Goal: Information Seeking & Learning: Learn about a topic

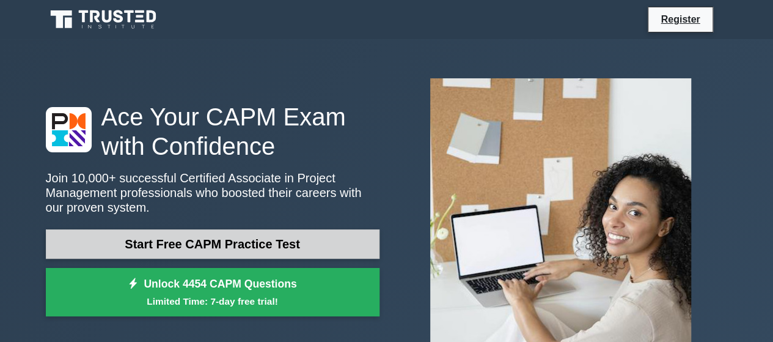
click at [252, 249] on link "Start Free CAPM Practice Test" at bounding box center [213, 243] width 334 height 29
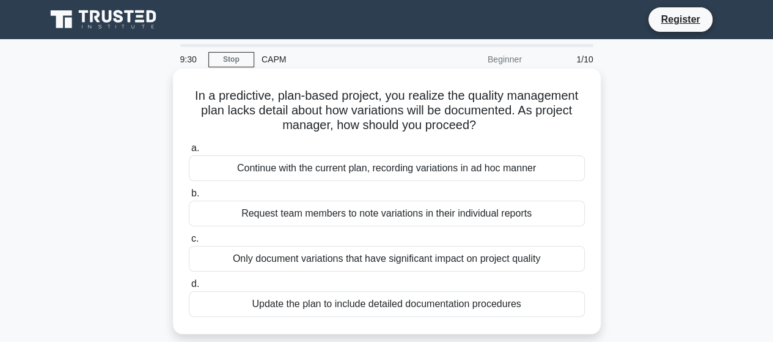
click at [314, 302] on div "Update the plan to include detailed documentation procedures" at bounding box center [387, 304] width 396 height 26
click at [189, 288] on input "d. Update the plan to include detailed documentation procedures" at bounding box center [189, 284] width 0 height 8
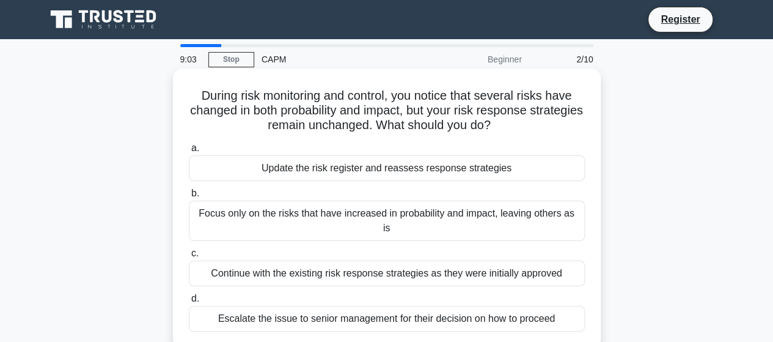
click at [348, 167] on div "Update the risk register and reassess response strategies" at bounding box center [387, 168] width 396 height 26
click at [189, 152] on input "a. Update the risk register and reassess response strategies" at bounding box center [189, 148] width 0 height 8
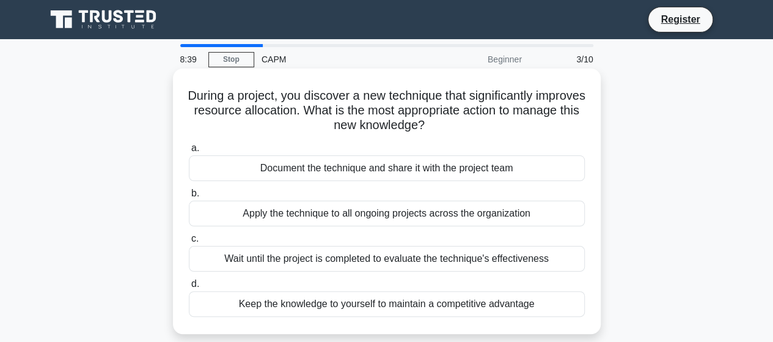
click at [373, 170] on div "Document the technique and share it with the project team" at bounding box center [387, 168] width 396 height 26
click at [189, 152] on input "a. Document the technique and share it with the project team" at bounding box center [189, 148] width 0 height 8
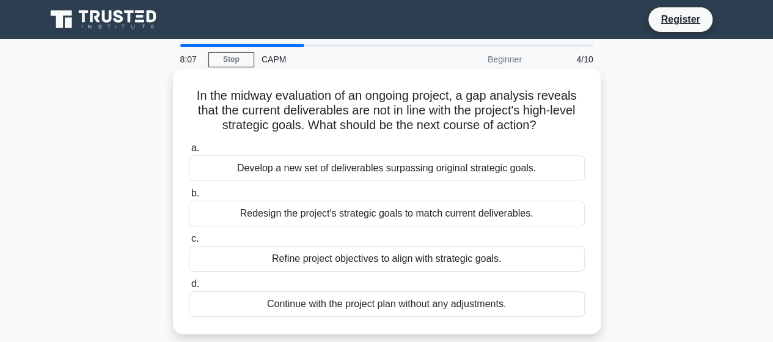
click at [370, 260] on div "Refine project objectives to align with strategic goals." at bounding box center [387, 259] width 396 height 26
click at [189, 243] on input "c. Refine project objectives to align with strategic goals." at bounding box center [189, 239] width 0 height 8
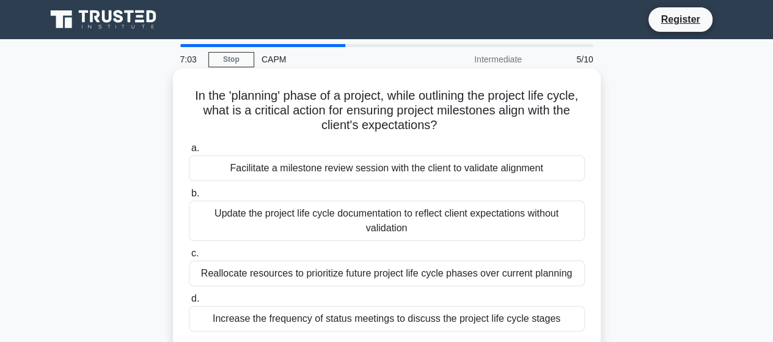
click at [320, 320] on div "Increase the frequency of status meetings to discuss the project life cycle sta…" at bounding box center [387, 319] width 396 height 26
click at [189, 302] on input "d. Increase the frequency of status meetings to discuss the project life cycle …" at bounding box center [189, 299] width 0 height 8
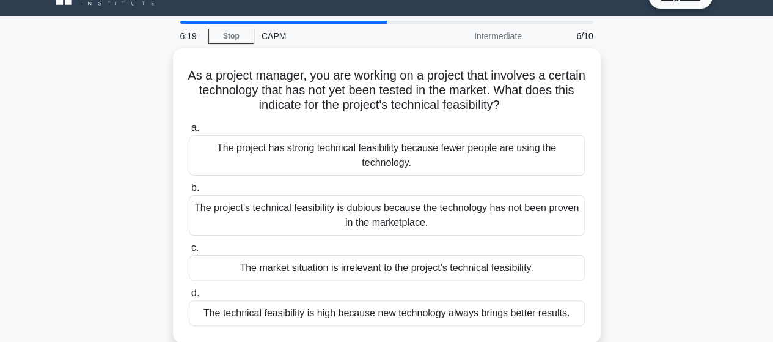
scroll to position [24, 0]
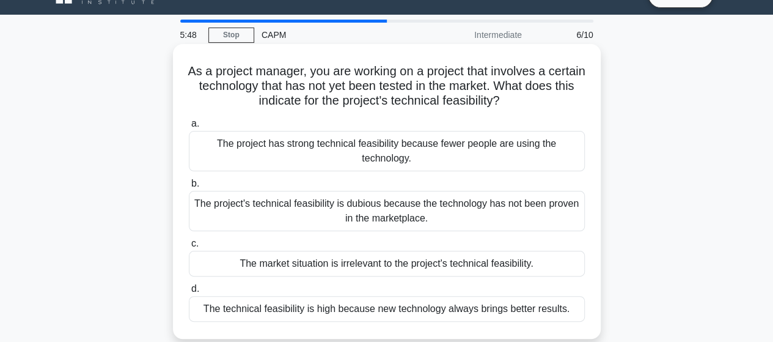
click at [343, 148] on div "The project has strong technical feasibility because fewer people are using the…" at bounding box center [387, 151] width 396 height 40
click at [189, 128] on input "a. The project has strong technical feasibility because fewer people are using …" at bounding box center [189, 124] width 0 height 8
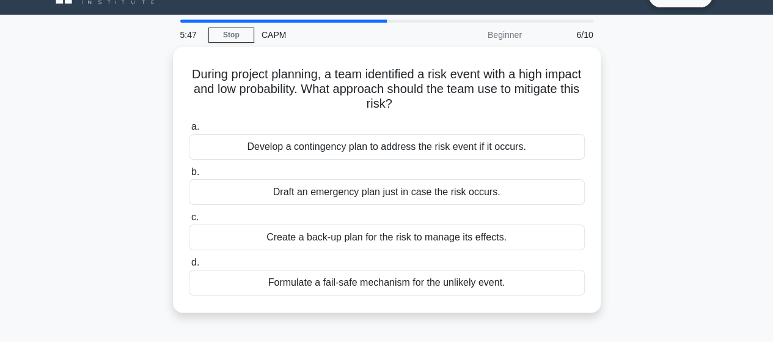
scroll to position [0, 0]
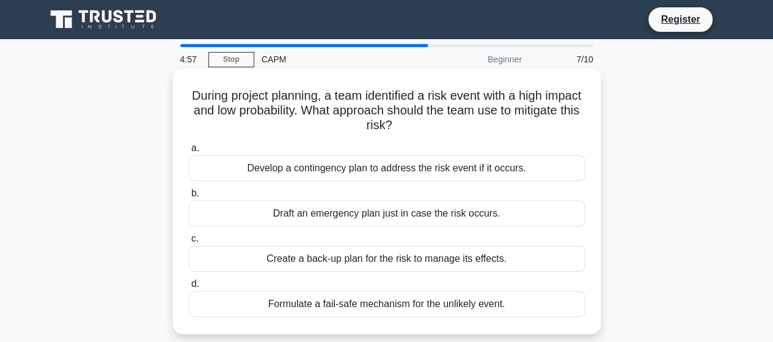
click at [329, 170] on div "Develop a contingency plan to address the risk event if it occurs." at bounding box center [387, 168] width 396 height 26
click at [189, 152] on input "a. Develop a contingency plan to address the risk event if it occurs." at bounding box center [189, 148] width 0 height 8
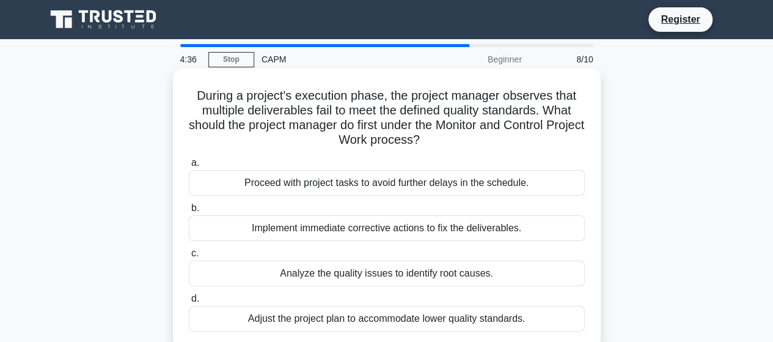
click at [323, 229] on div "Implement immediate corrective actions to fix the deliverables." at bounding box center [387, 228] width 396 height 26
click at [189, 212] on input "b. Implement immediate corrective actions to fix the deliverables." at bounding box center [189, 208] width 0 height 8
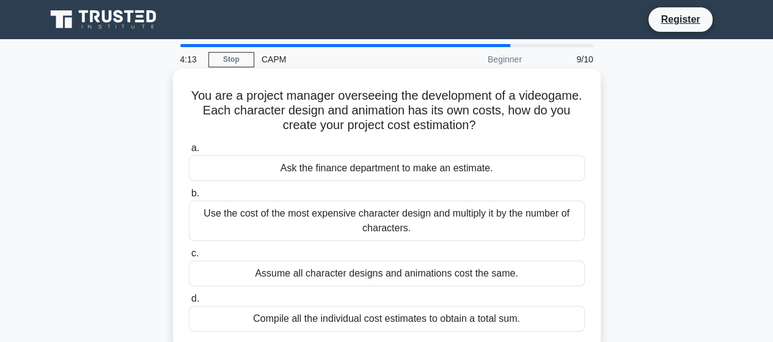
click at [321, 312] on div "Compile all the individual cost estimates to obtain a total sum." at bounding box center [387, 319] width 396 height 26
click at [189, 302] on input "d. Compile all the individual cost estimates to obtain a total sum." at bounding box center [189, 299] width 0 height 8
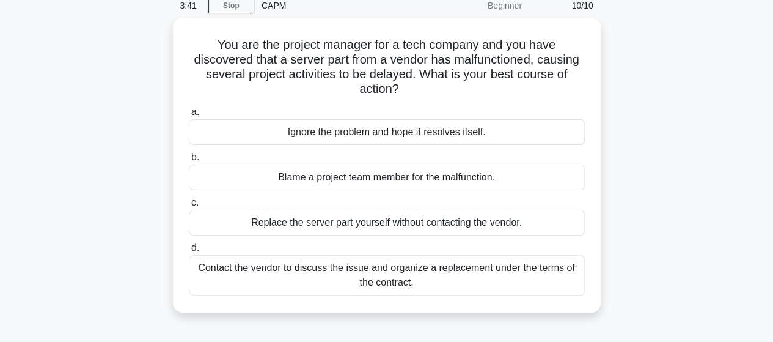
scroll to position [55, 0]
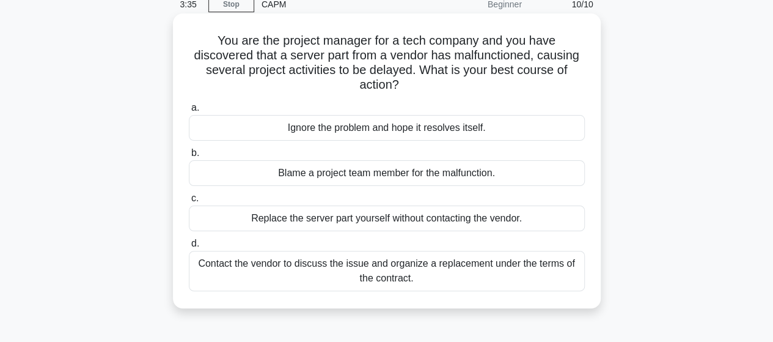
click at [391, 268] on div "Contact the vendor to discuss the issue and organize a replacement under the te…" at bounding box center [387, 271] width 396 height 40
click at [189, 247] on input "d. Contact the vendor to discuss the issue and organize a replacement under the…" at bounding box center [189, 244] width 0 height 8
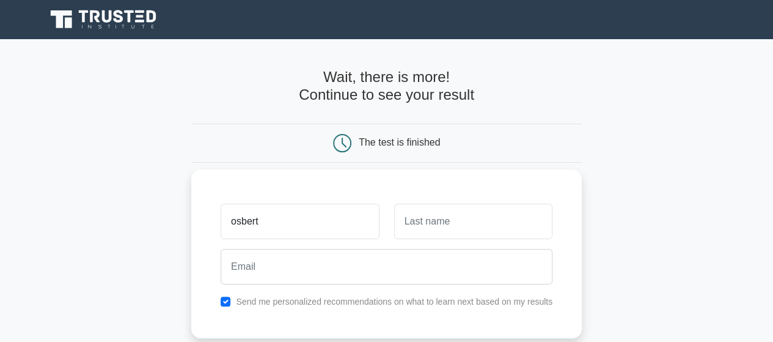
type input "osbert"
click at [452, 219] on input "text" at bounding box center [473, 220] width 158 height 35
type input "muhereza"
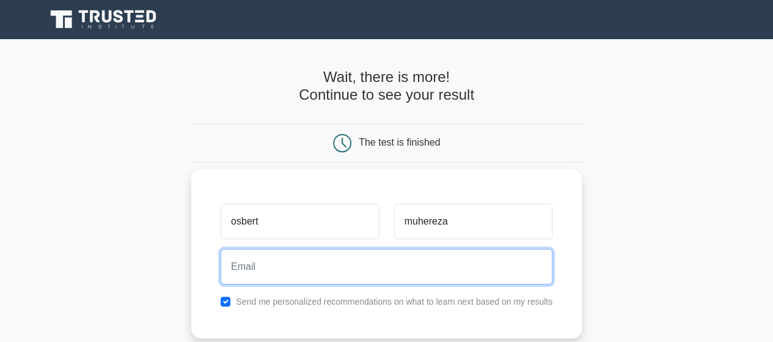
click at [282, 260] on input "email" at bounding box center [387, 266] width 332 height 35
type input "ozbertmb@gmail.com"
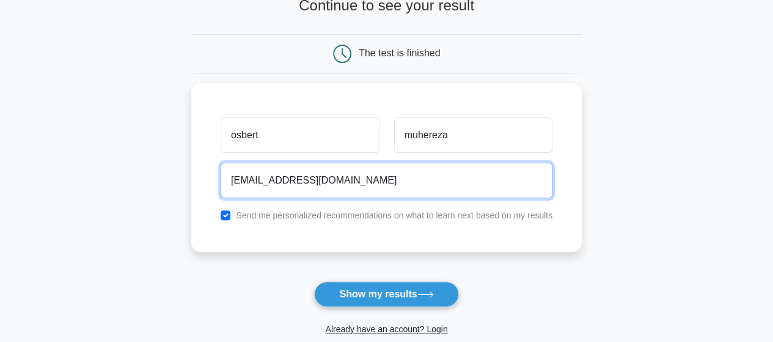
scroll to position [90, 0]
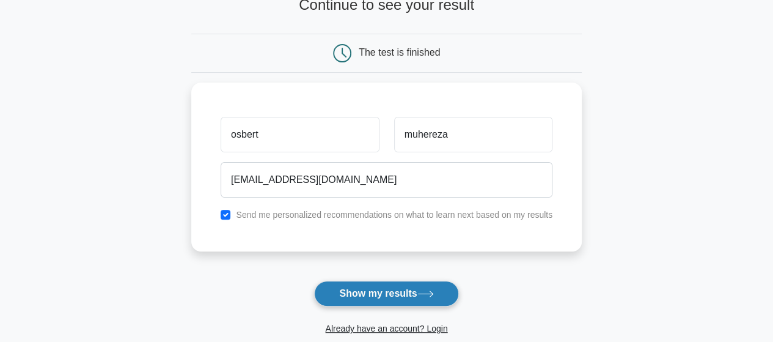
click at [376, 290] on button "Show my results" at bounding box center [386, 293] width 144 height 26
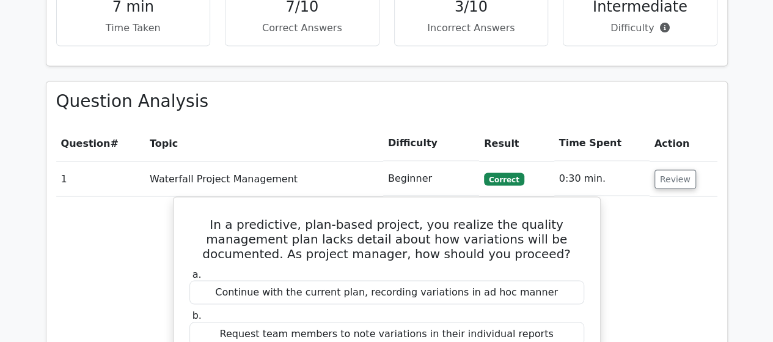
scroll to position [1008, 0]
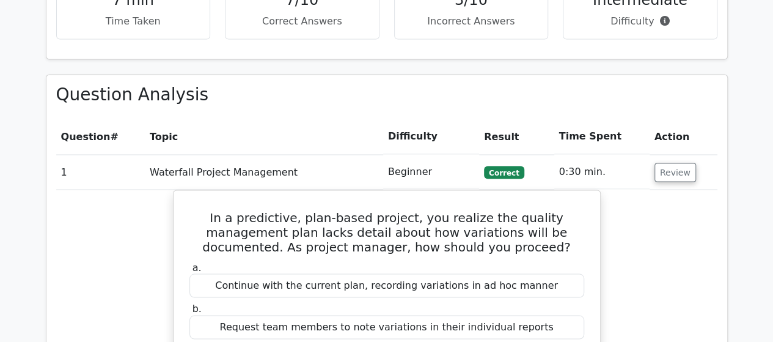
drag, startPoint x: 782, startPoint y: 148, endPoint x: 678, endPoint y: 7, distance: 174.9
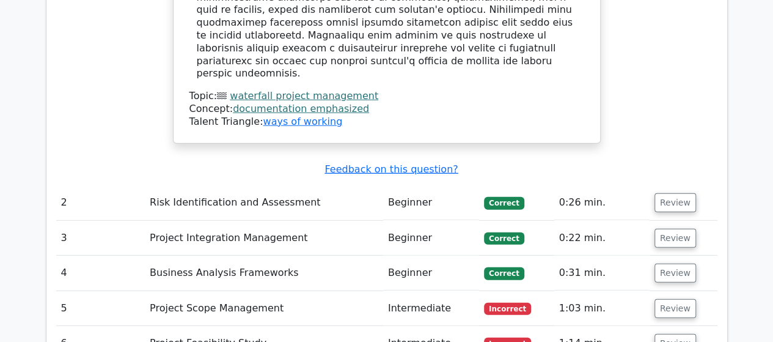
scroll to position [1616, 0]
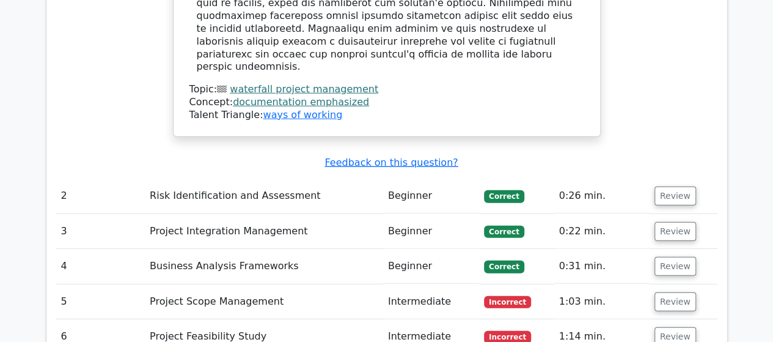
click at [401, 284] on td "Intermediate" at bounding box center [431, 301] width 96 height 35
click at [235, 284] on td "Project Scope Management" at bounding box center [264, 301] width 238 height 35
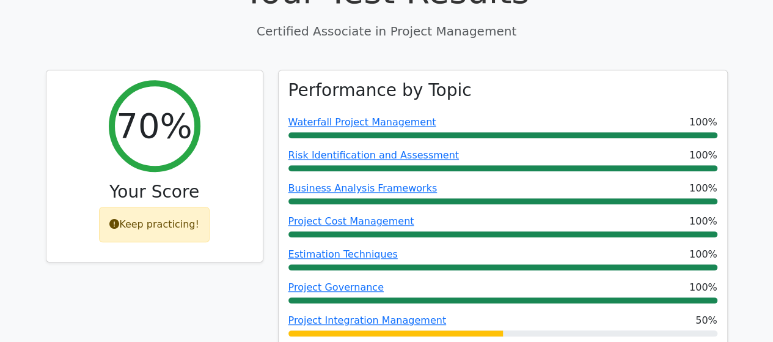
scroll to position [499, 0]
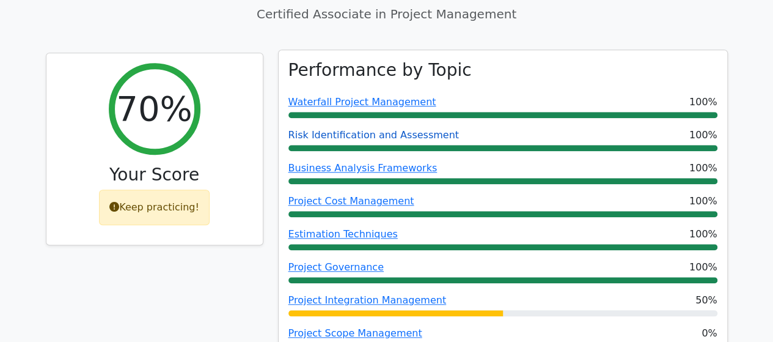
click at [363, 129] on link "Risk Identification and Assessment" at bounding box center [373, 135] width 170 height 12
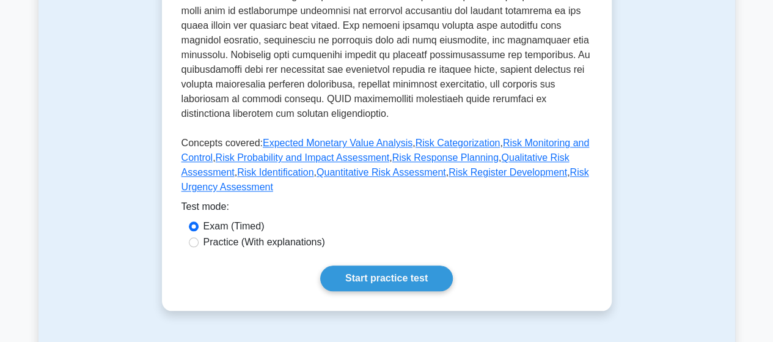
scroll to position [587, 0]
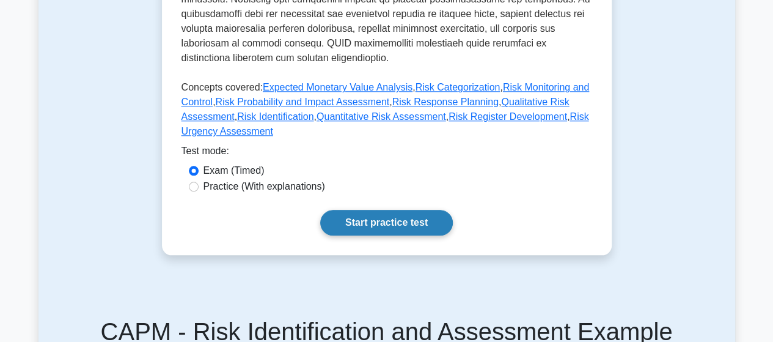
click at [367, 211] on link "Start practice test" at bounding box center [386, 223] width 133 height 26
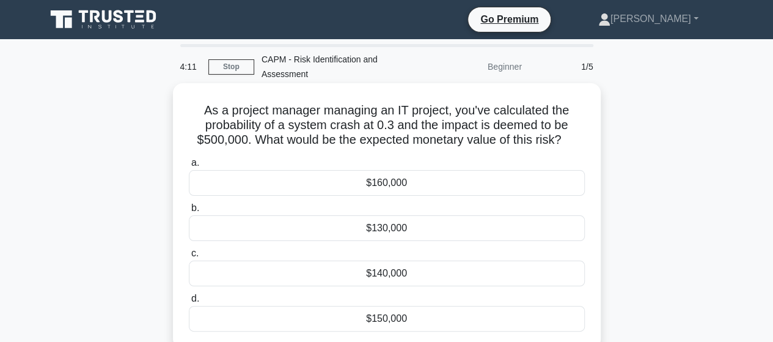
click at [230, 314] on div "$150,000" at bounding box center [387, 319] width 396 height 26
click at [189, 302] on input "d. $150,000" at bounding box center [189, 299] width 0 height 8
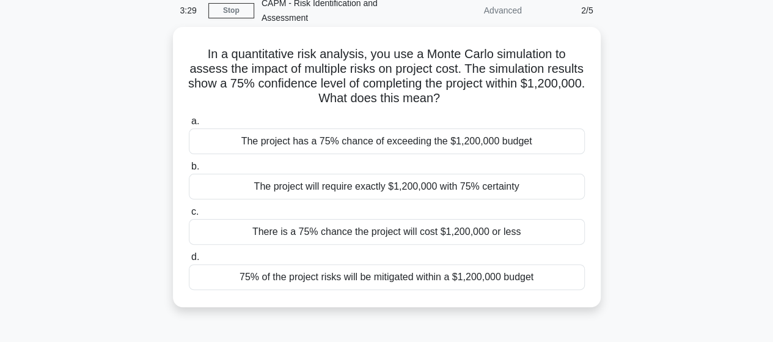
scroll to position [73, 0]
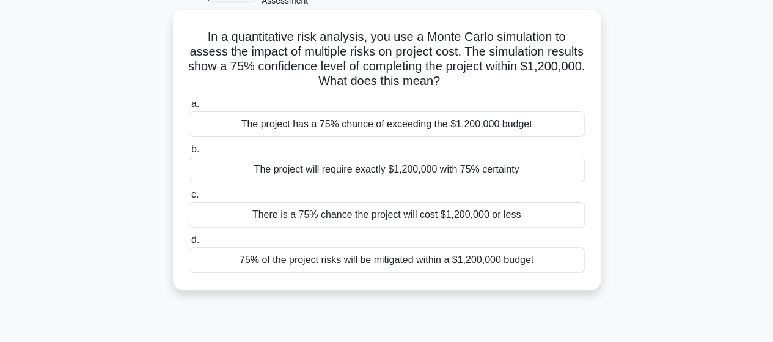
click at [340, 217] on div "There is a 75% chance the project will cost $1,200,000 or less" at bounding box center [387, 215] width 396 height 26
click at [189, 199] on input "c. There is a 75% chance the project will cost $1,200,000 or less" at bounding box center [189, 195] width 0 height 8
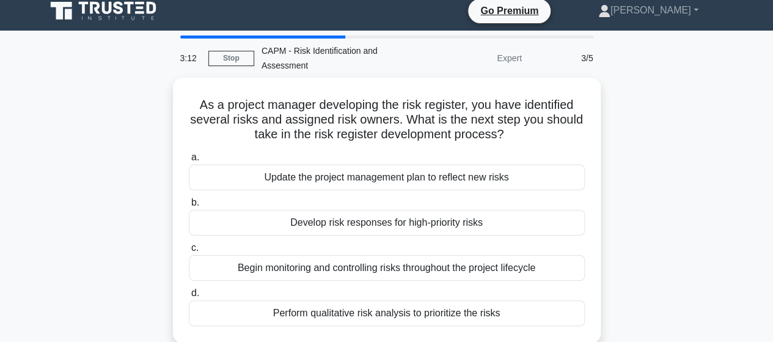
scroll to position [0, 0]
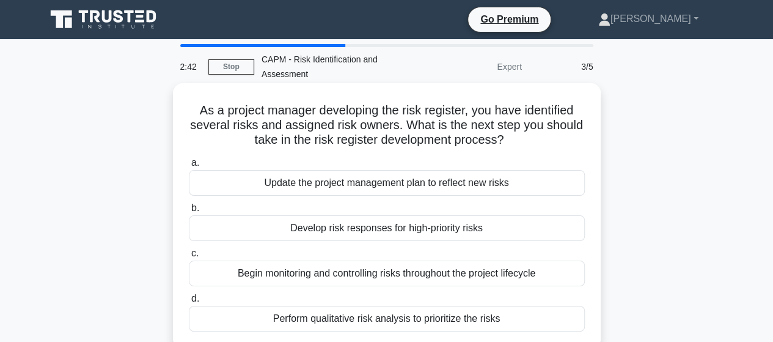
click at [432, 321] on div "Perform qualitative risk analysis to prioritize the risks" at bounding box center [387, 319] width 396 height 26
click at [189, 302] on input "d. Perform qualitative risk analysis to prioritize the risks" at bounding box center [189, 299] width 0 height 8
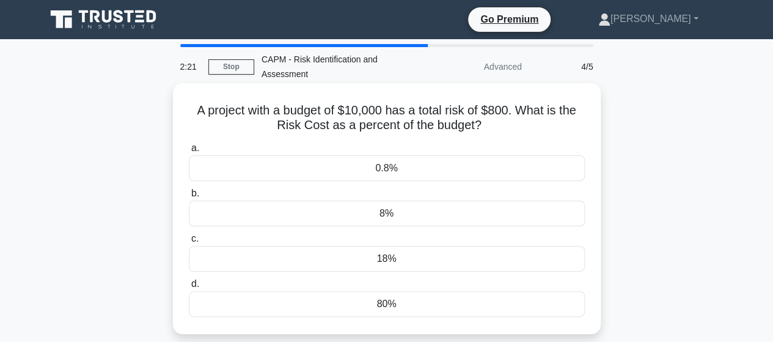
click at [224, 210] on div "8%" at bounding box center [387, 213] width 396 height 26
click at [189, 197] on input "b. 8%" at bounding box center [189, 193] width 0 height 8
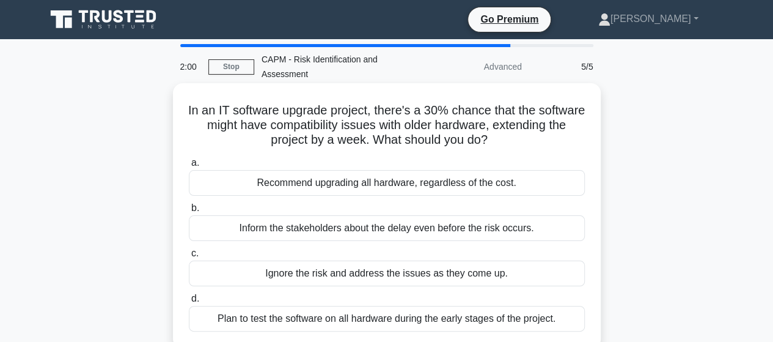
click at [323, 317] on div "Plan to test the software on all hardware during the early stages of the projec…" at bounding box center [387, 319] width 396 height 26
click at [189, 302] on input "d. Plan to test the software on all hardware during the early stages of the pro…" at bounding box center [189, 299] width 0 height 8
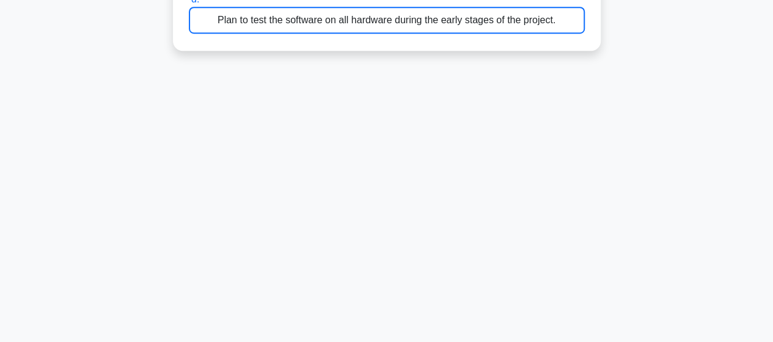
scroll to position [318, 0]
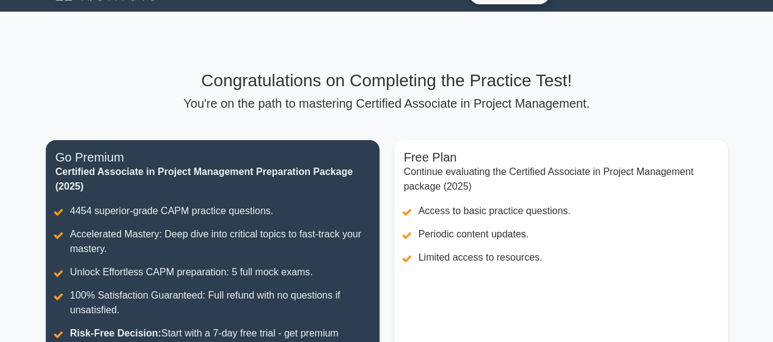
scroll to position [37, 0]
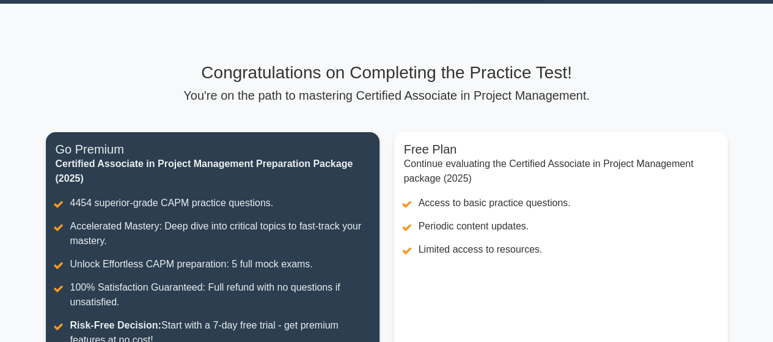
drag, startPoint x: 0, startPoint y: 0, endPoint x: 775, endPoint y: 185, distance: 796.5
click at [772, 185] on html "Go Premium Osbert" at bounding box center [386, 292] width 773 height 654
